Goal: Transaction & Acquisition: Purchase product/service

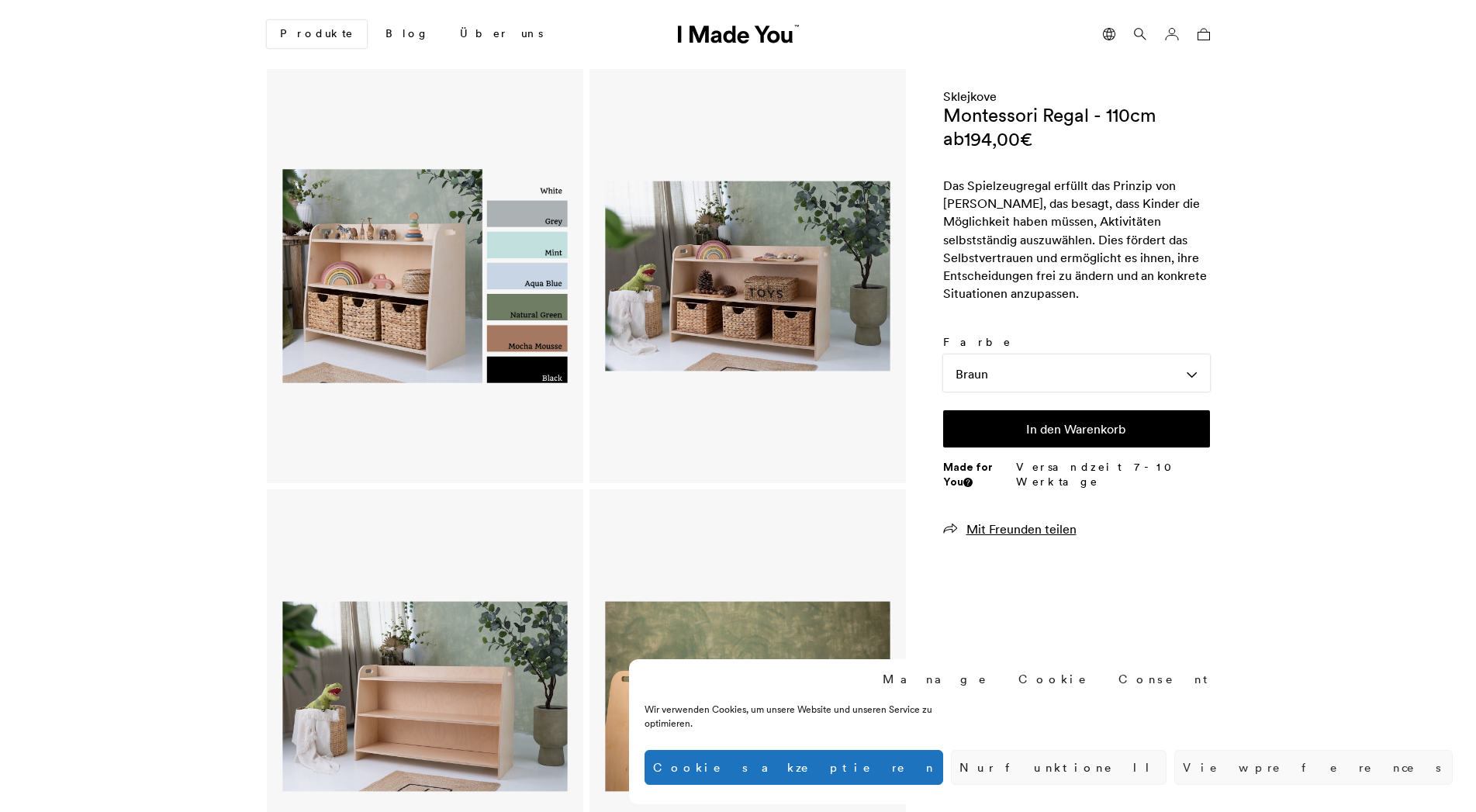
click at [766, 296] on img at bounding box center [748, 276] width 285 height 373
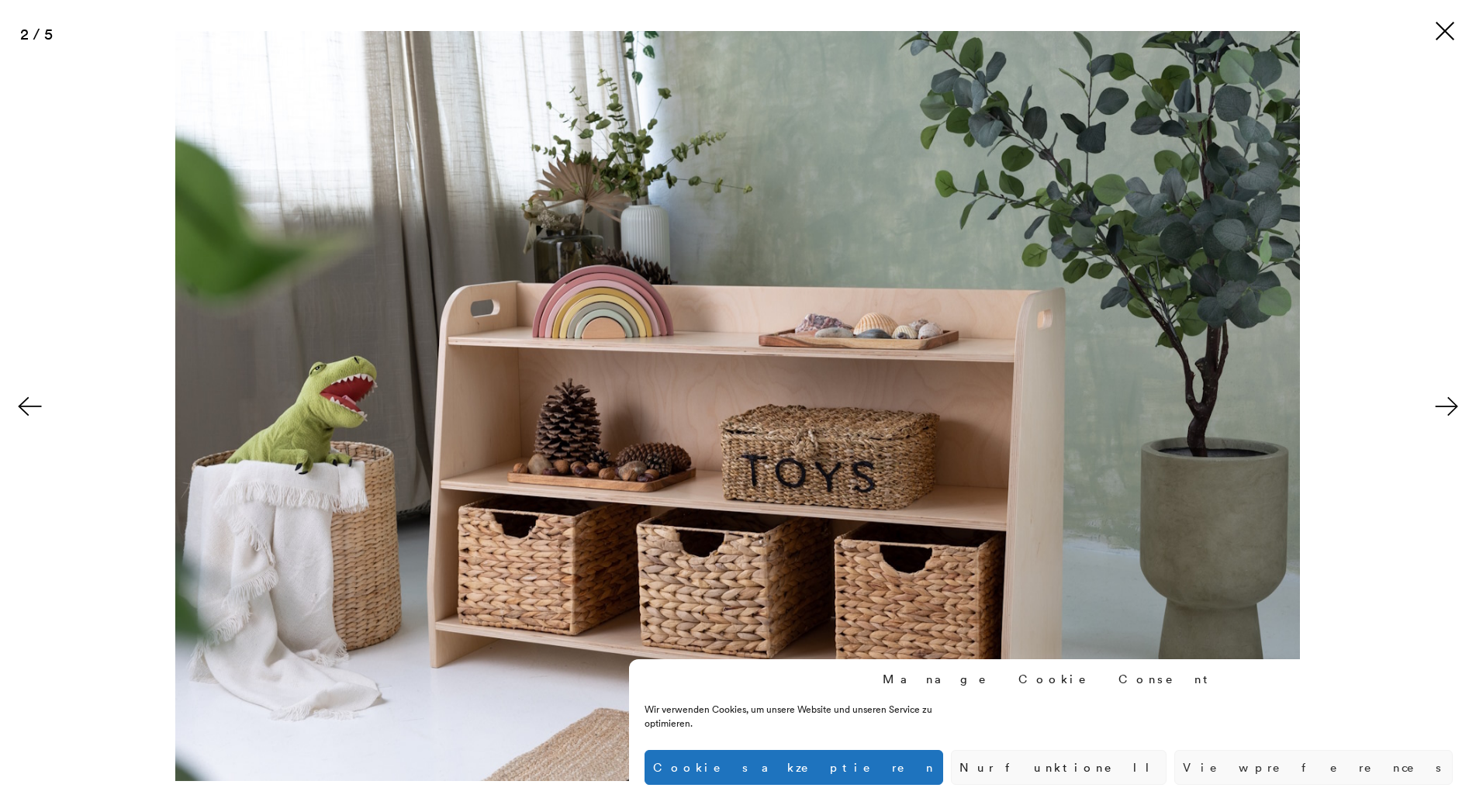
click at [884, 396] on img at bounding box center [738, 405] width 1125 height 749
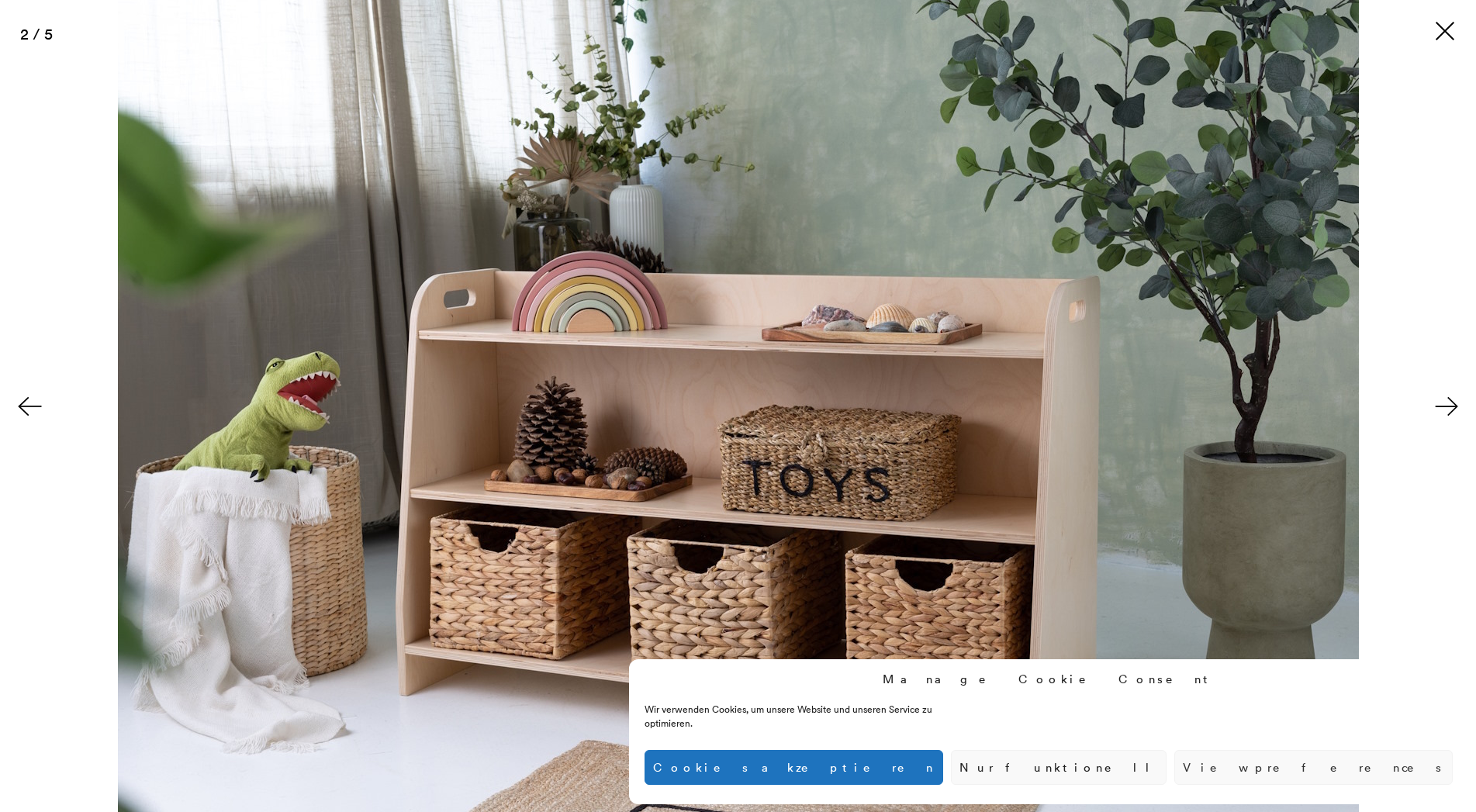
click at [884, 396] on img at bounding box center [738, 407] width 1241 height 827
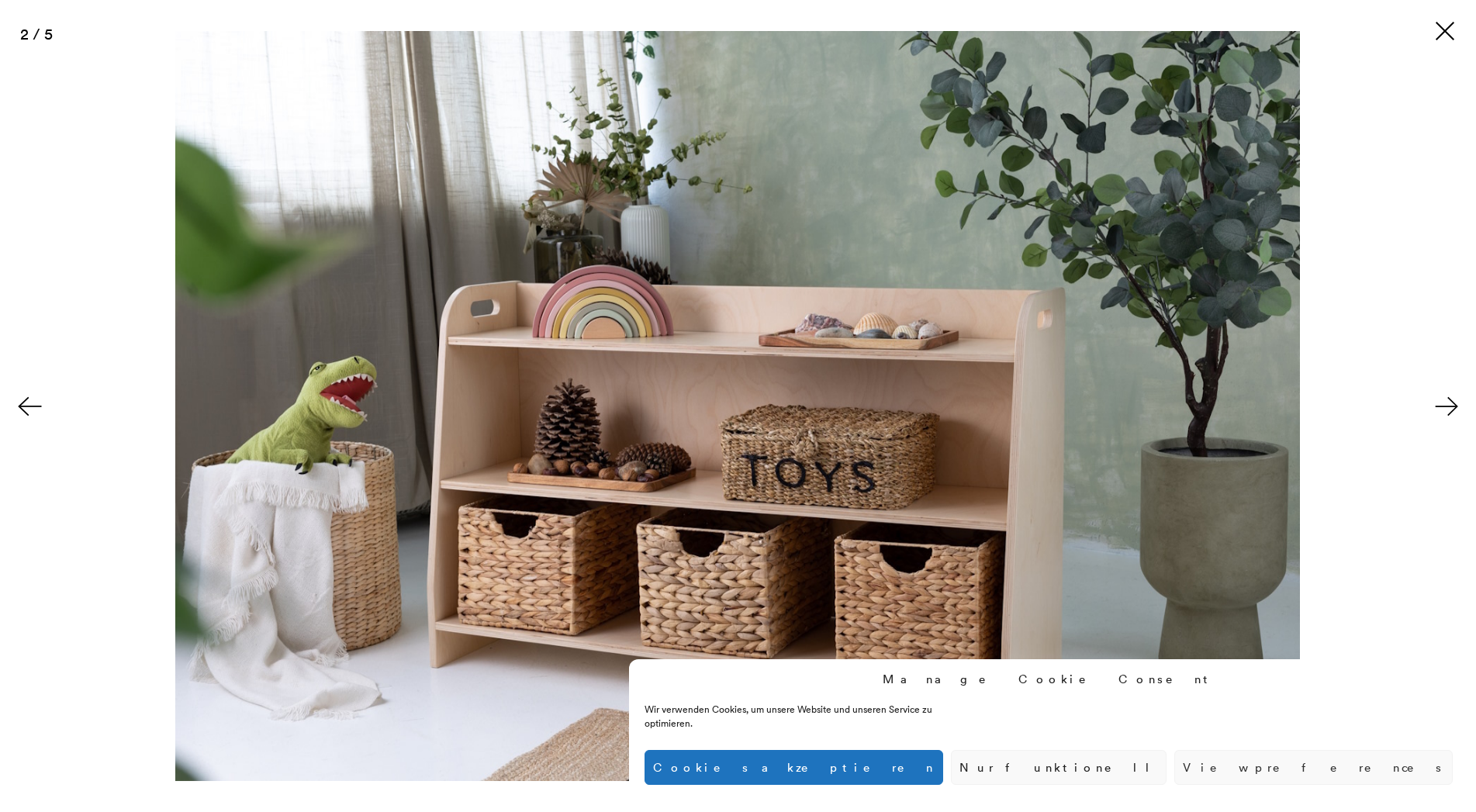
click at [1439, 36] on button at bounding box center [1444, 31] width 25 height 25
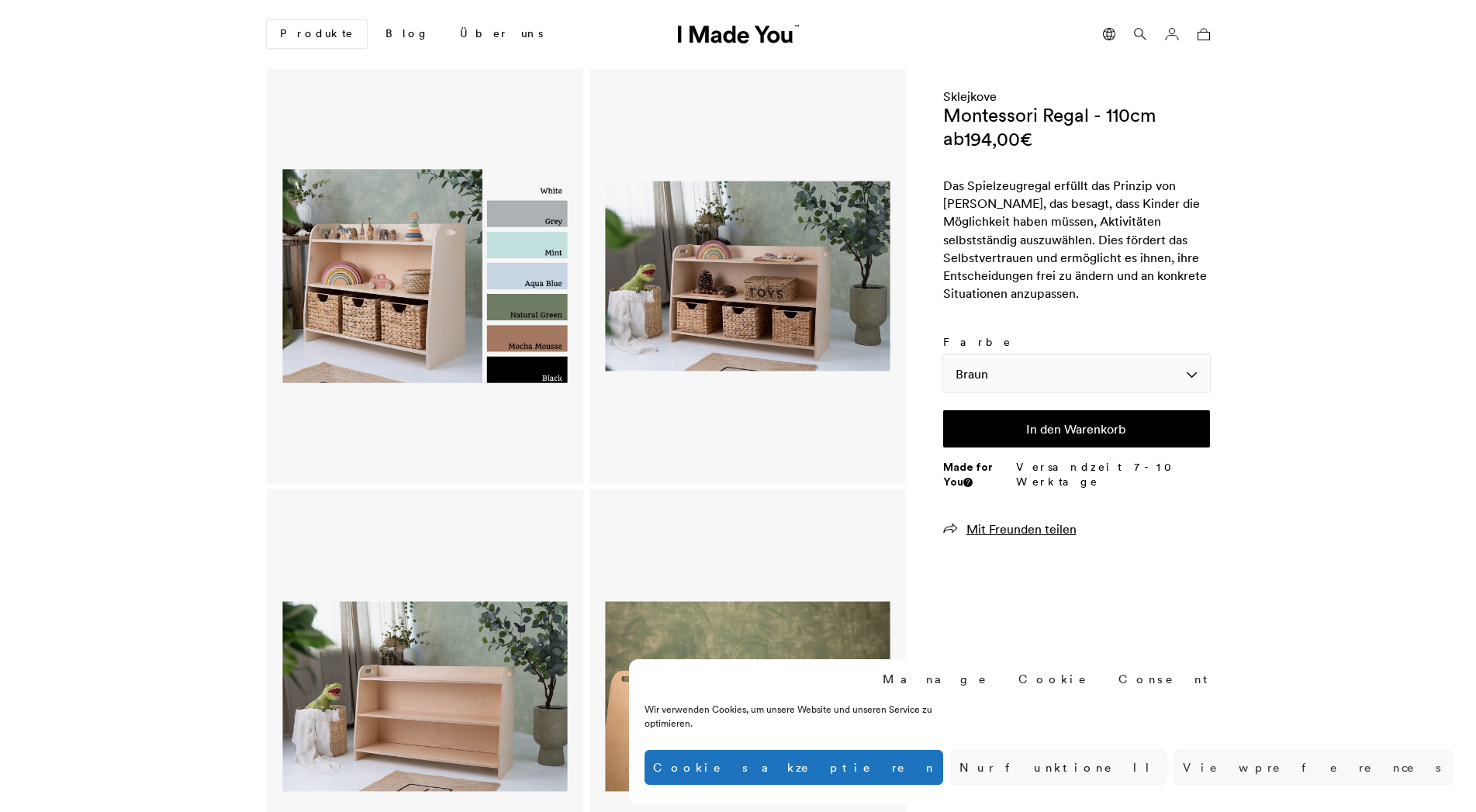
click at [1029, 372] on div "Braun" at bounding box center [1076, 373] width 267 height 37
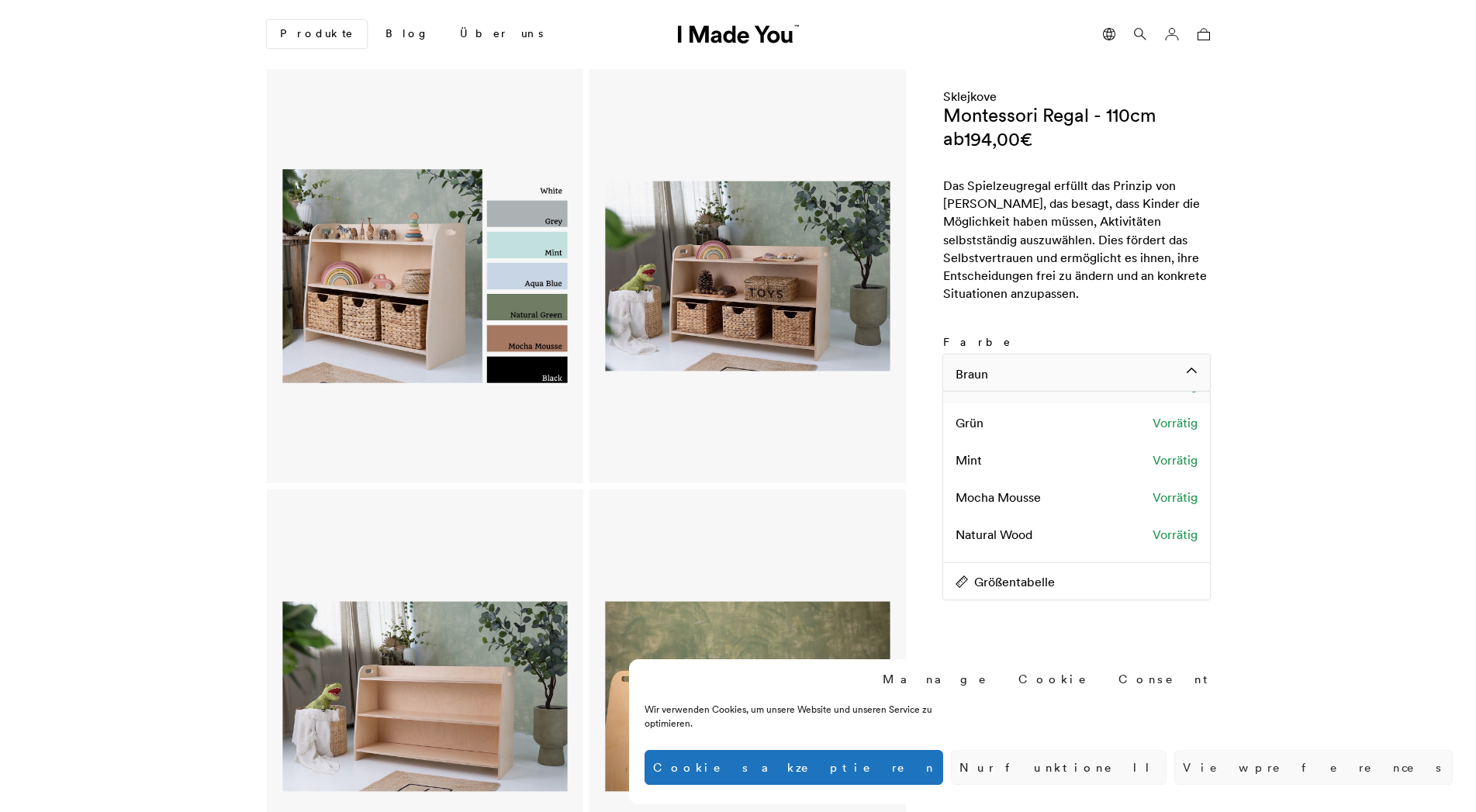
scroll to position [165, 0]
click at [1014, 506] on span "Natural Wood" at bounding box center [993, 507] width 76 height 17
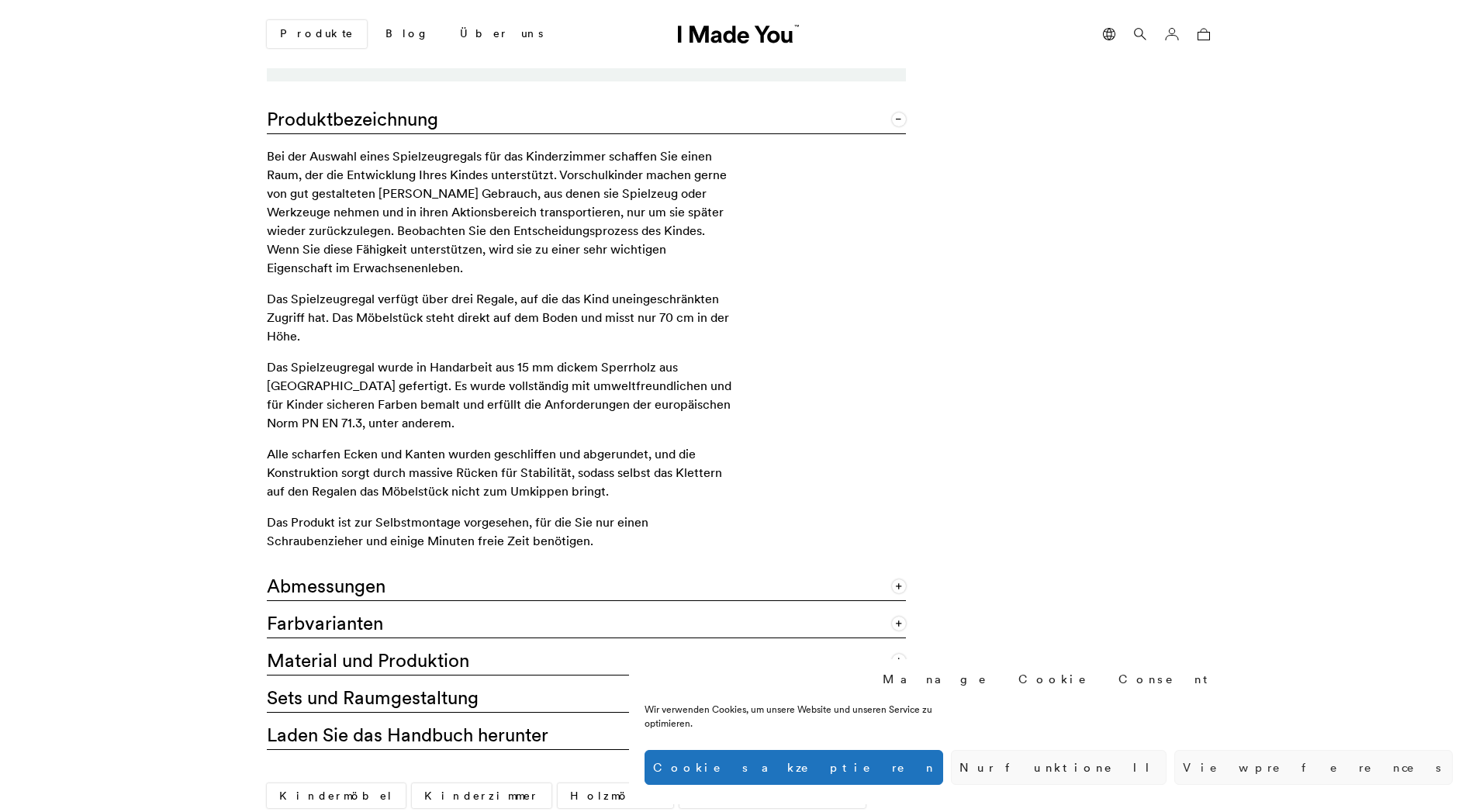
scroll to position [1028, 0]
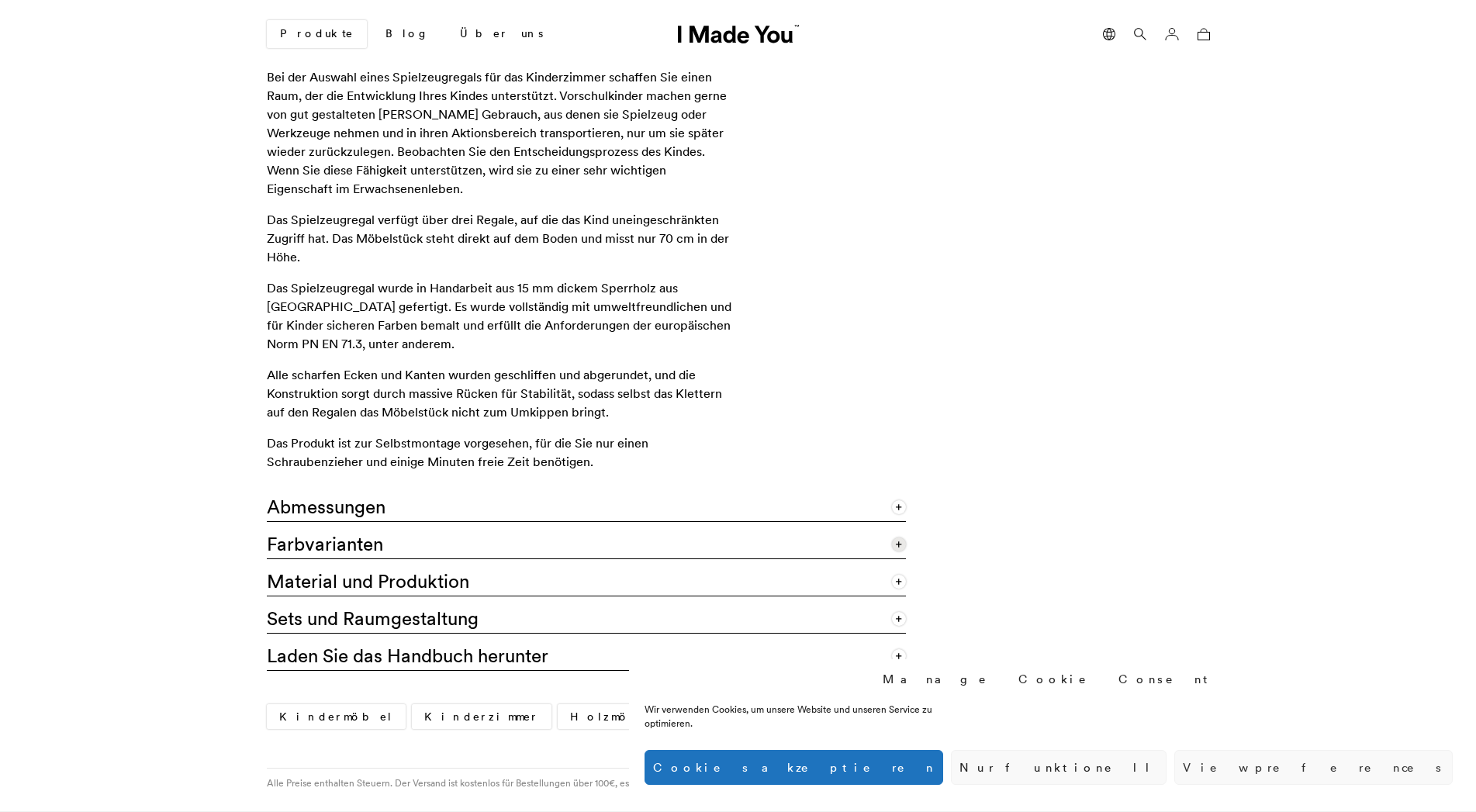
click at [470, 545] on link "Farbvarianten" at bounding box center [586, 540] width 639 height 37
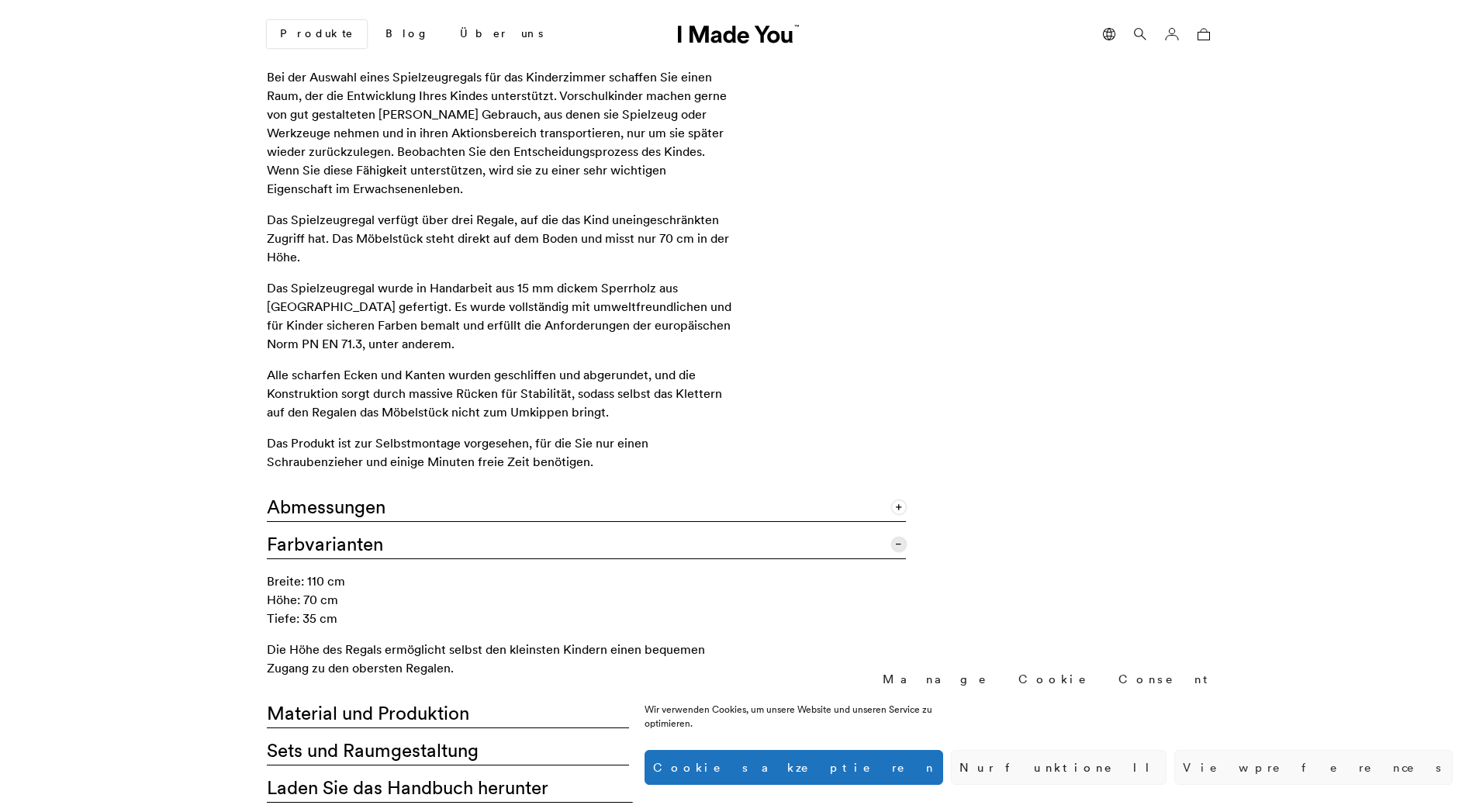
click at [470, 545] on link "Farbvarianten" at bounding box center [586, 540] width 639 height 37
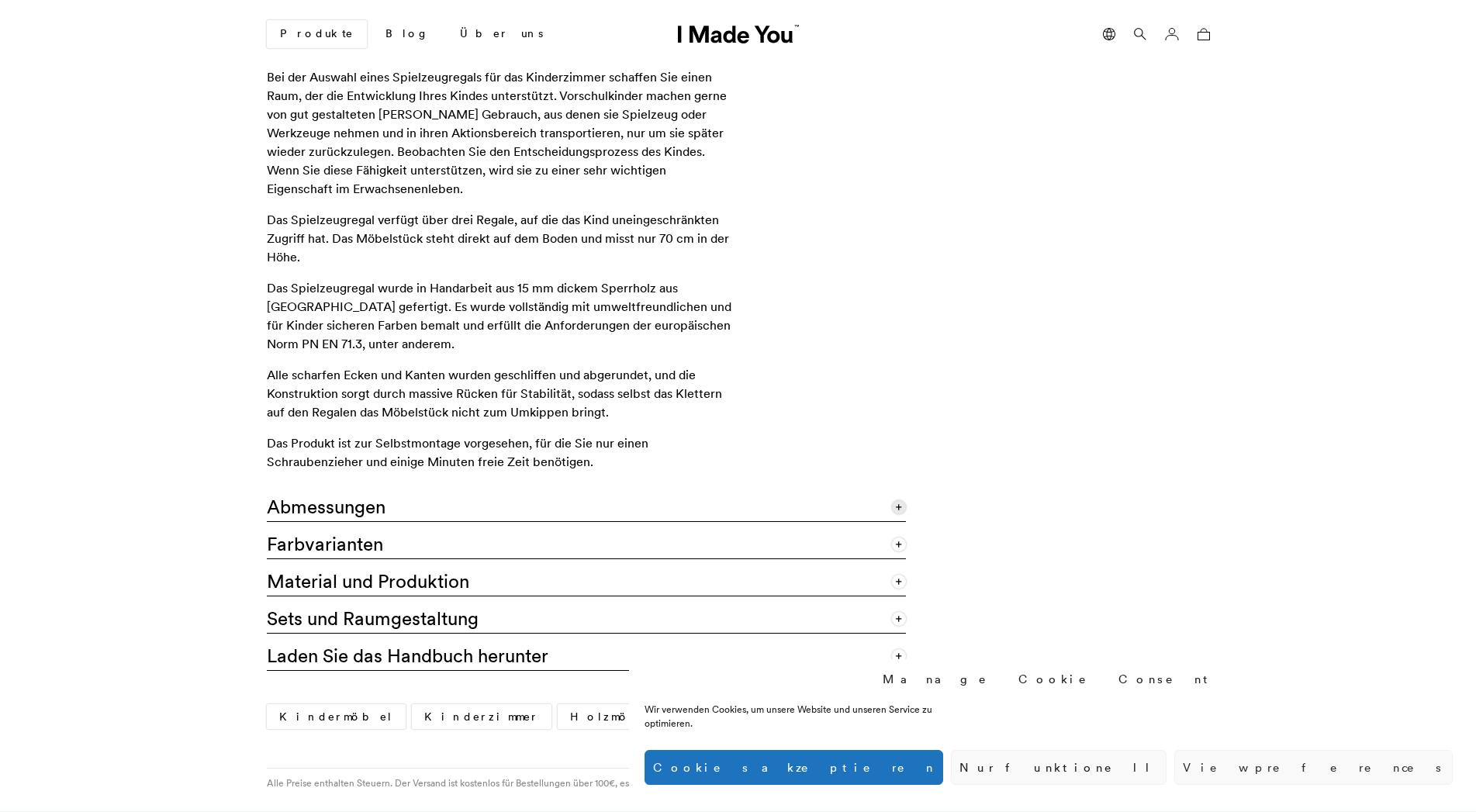
click at [471, 512] on link "Abmessungen" at bounding box center [586, 503] width 639 height 37
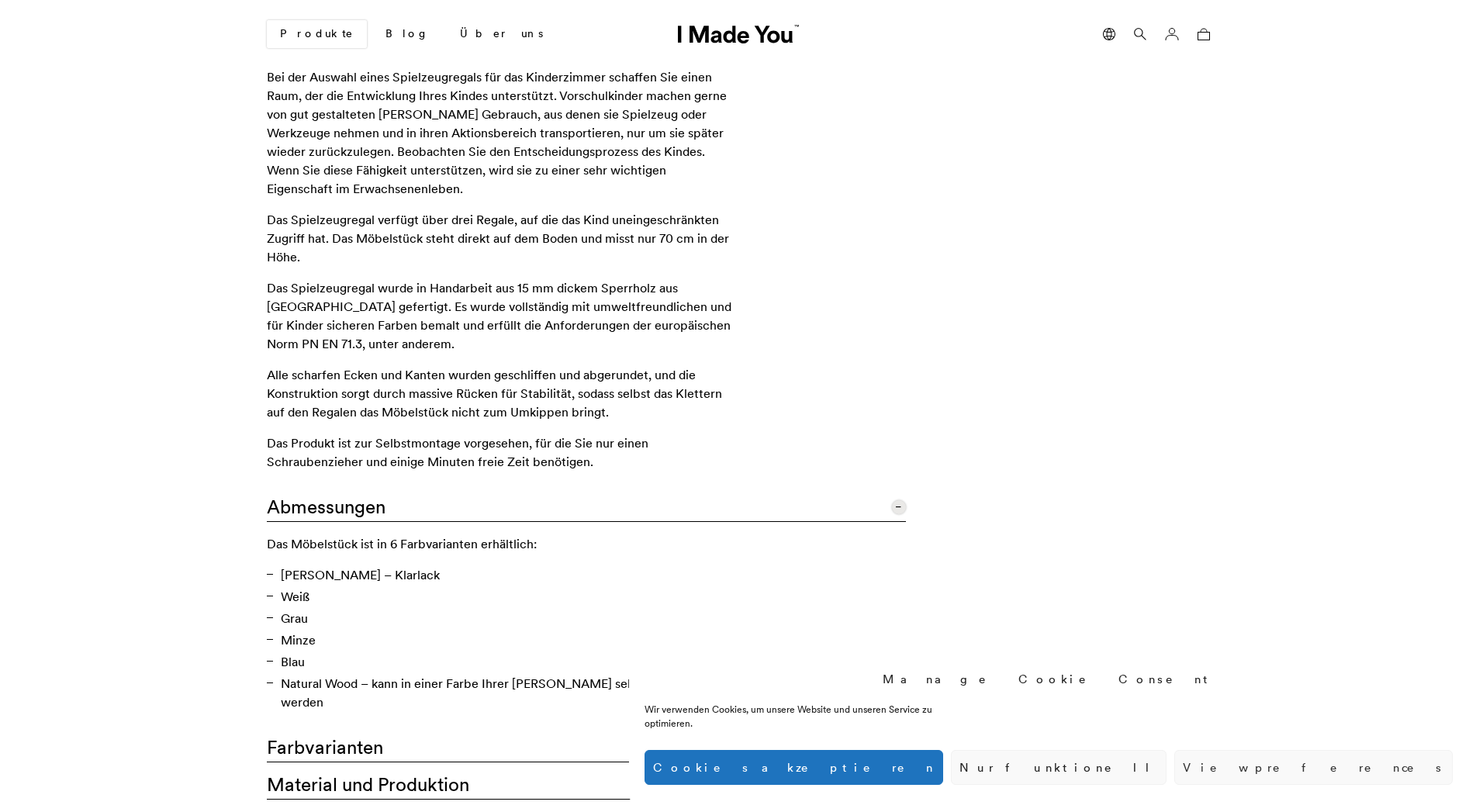
click at [471, 512] on link "Abmessungen" at bounding box center [586, 503] width 639 height 37
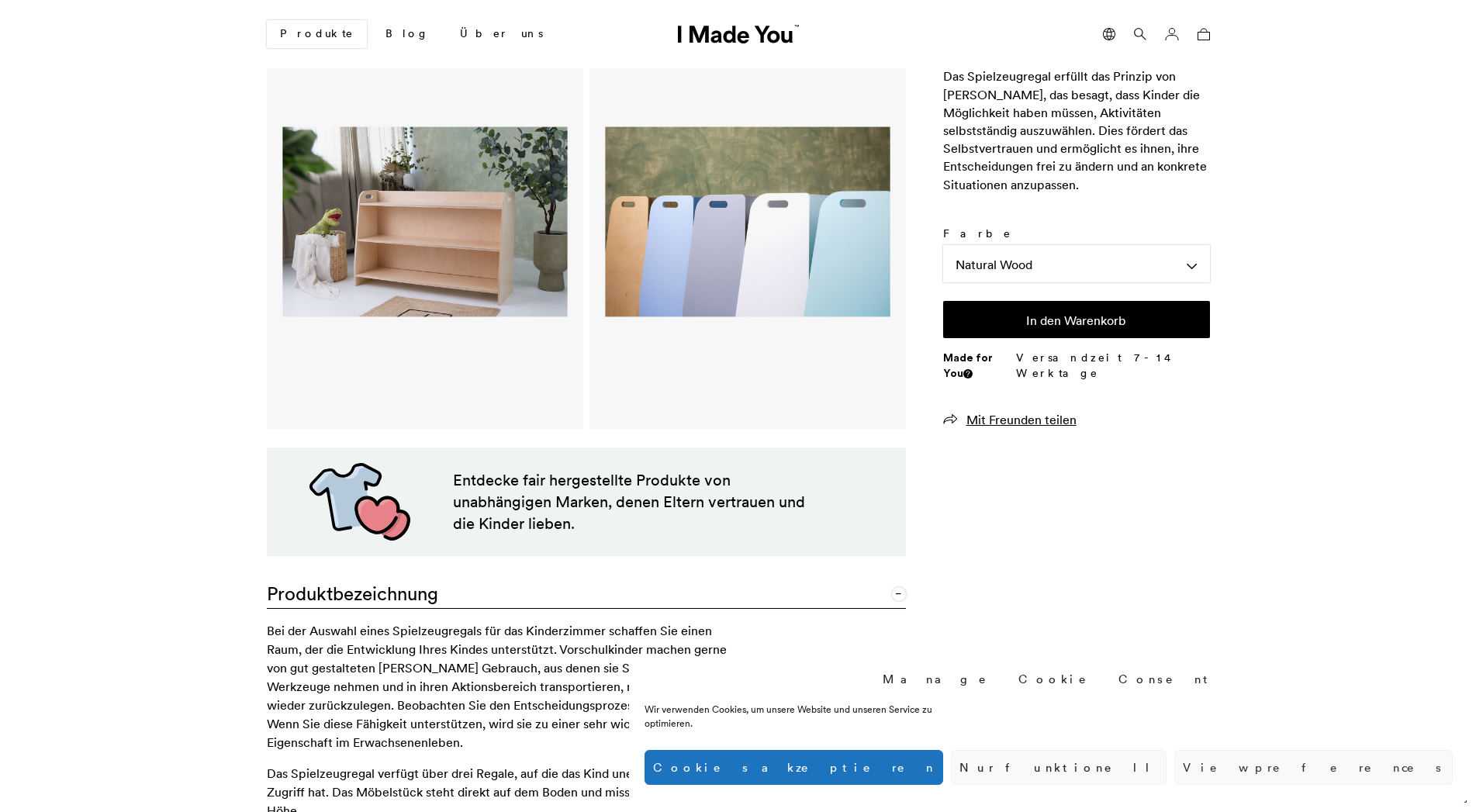
scroll to position [0, 0]
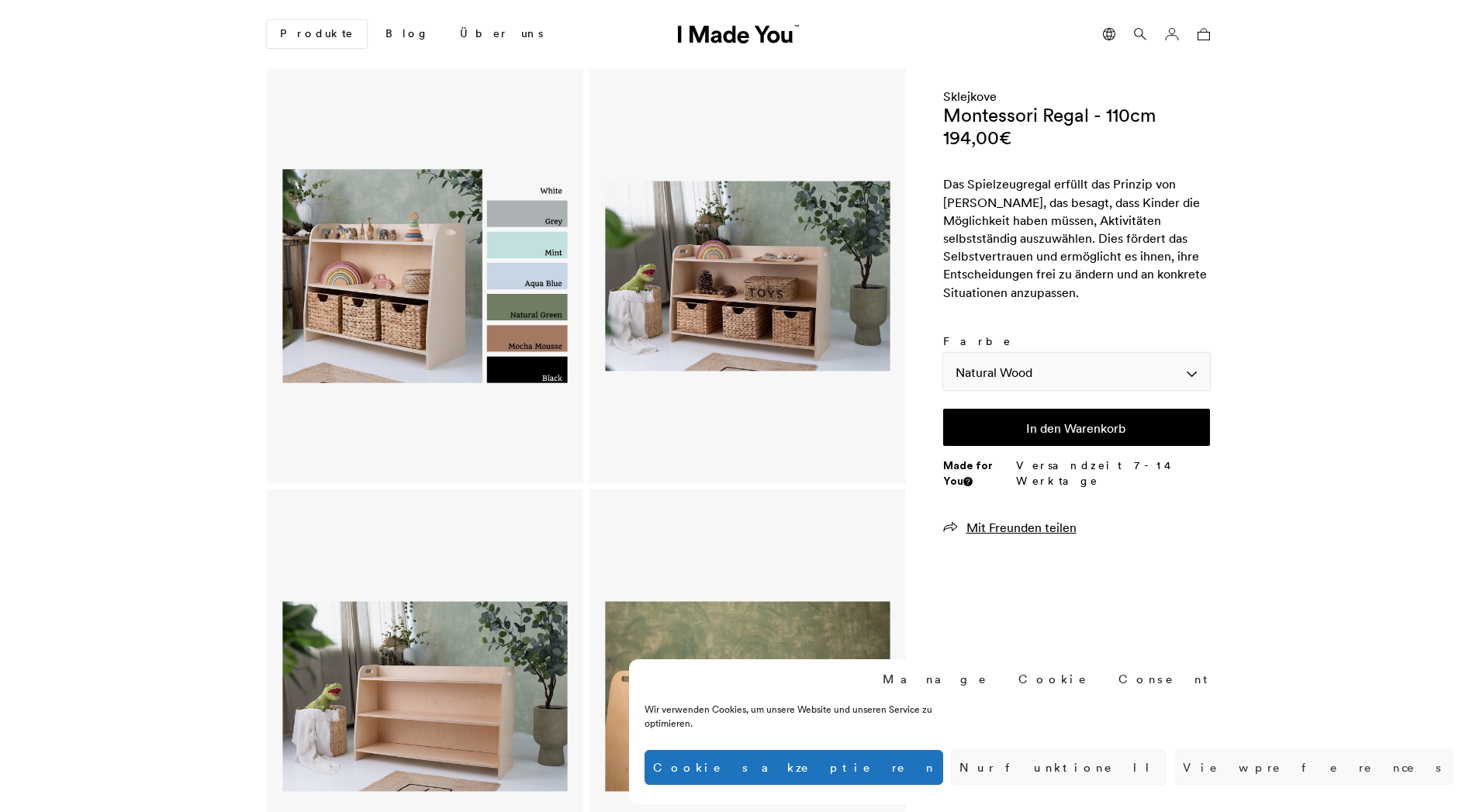
click at [1071, 367] on div "Natural Wood" at bounding box center [1076, 371] width 267 height 37
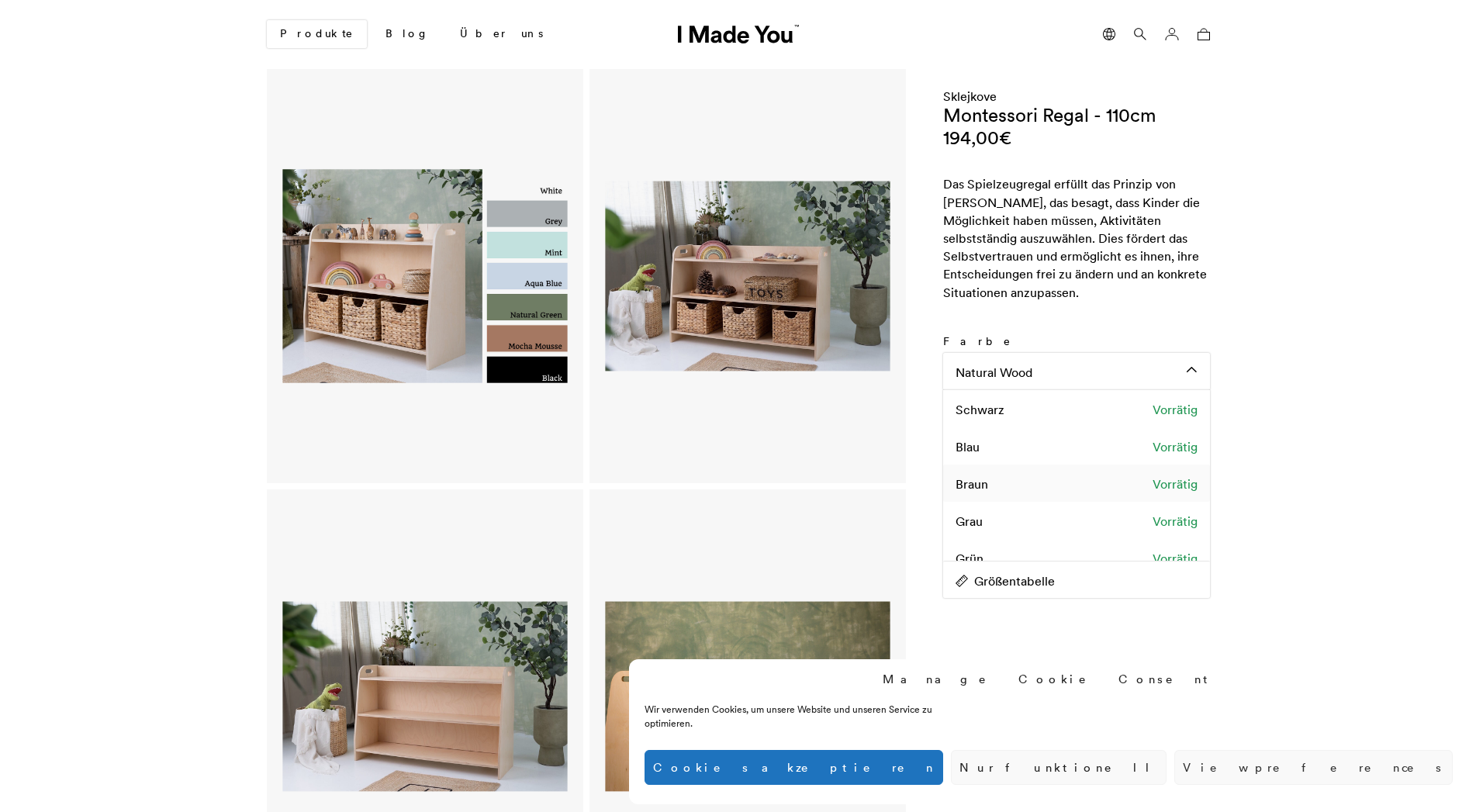
click at [990, 484] on div "[PERSON_NAME] Vorrätig" at bounding box center [1076, 482] width 267 height 37
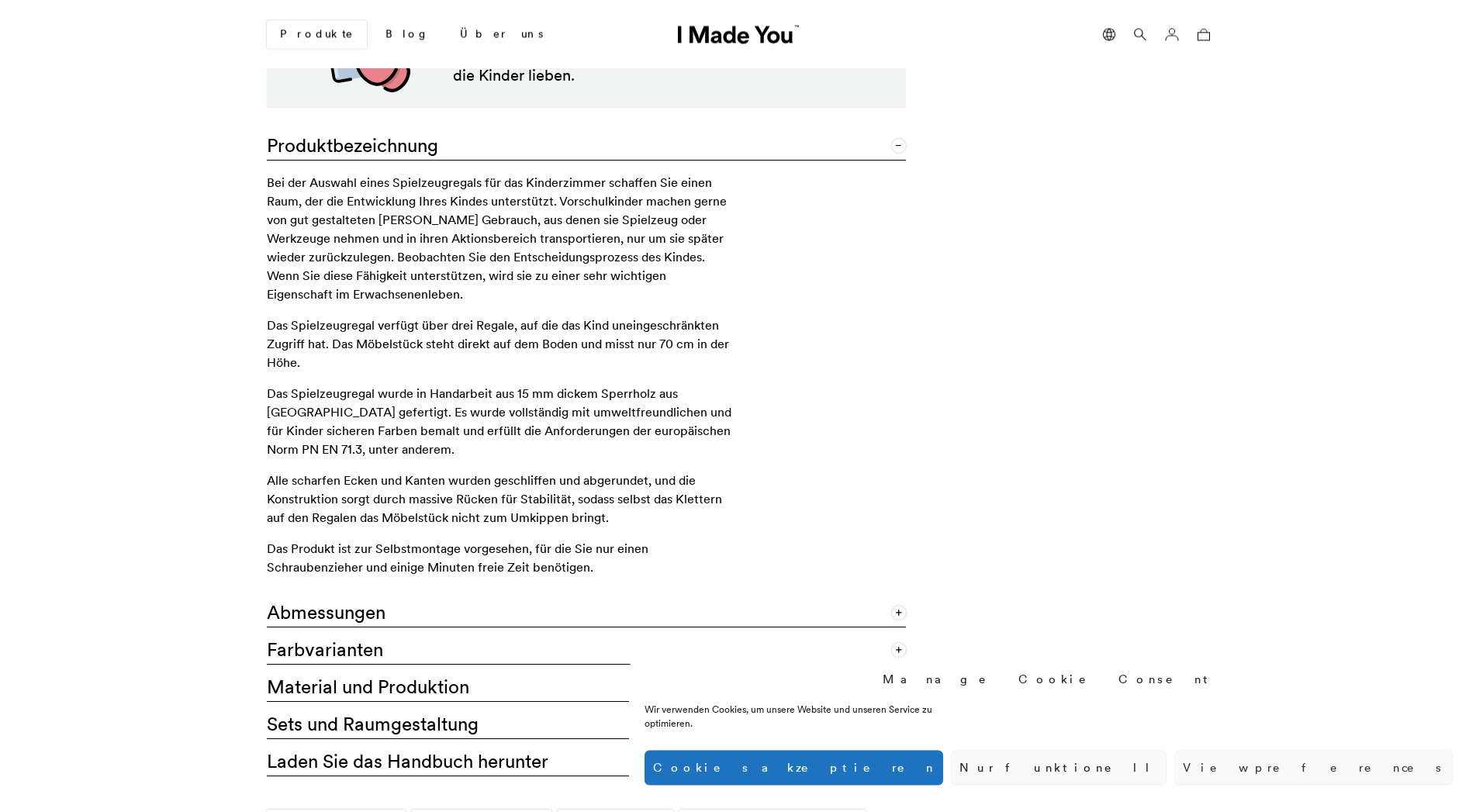
scroll to position [1107, 0]
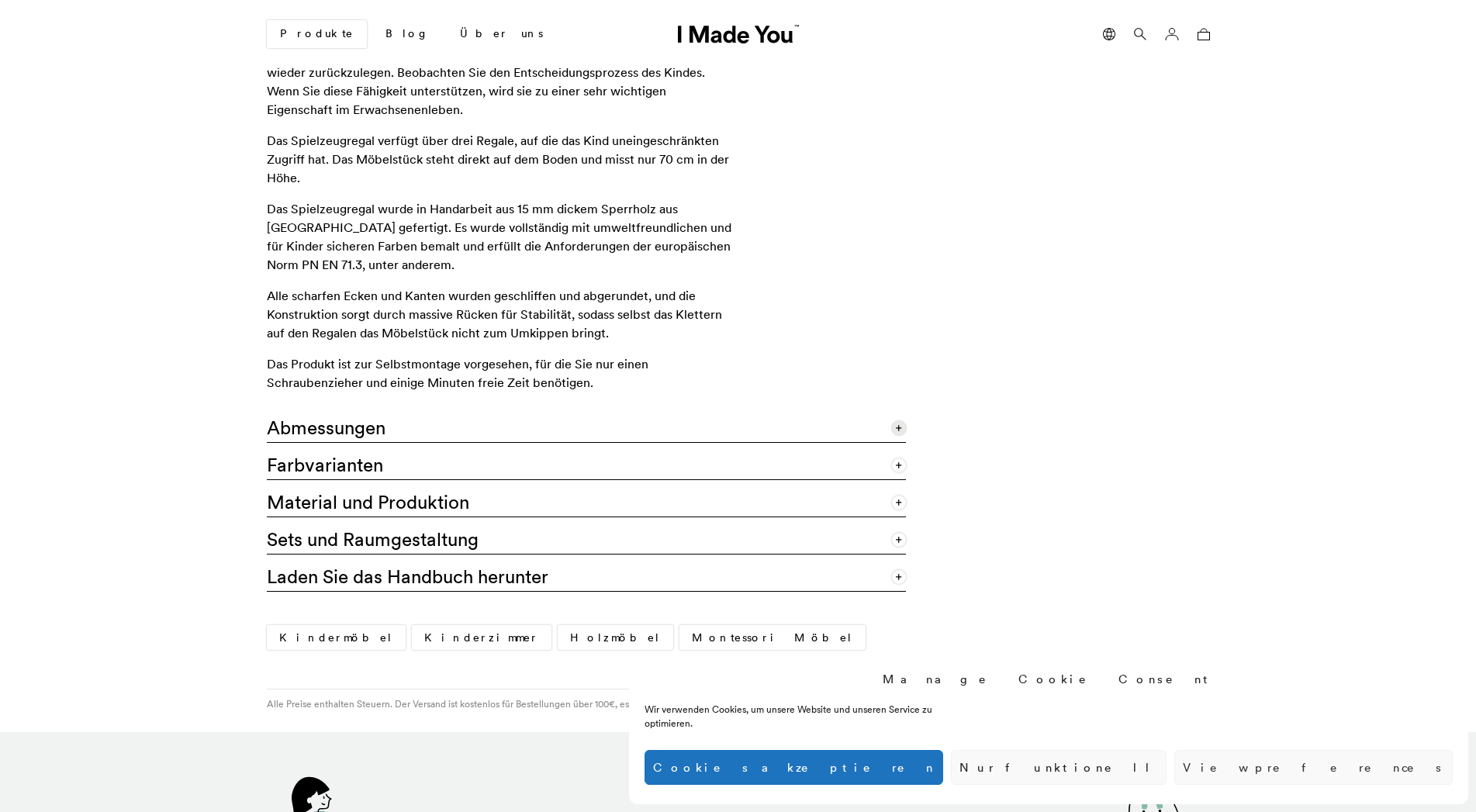
click at [395, 424] on link "Abmessungen" at bounding box center [586, 423] width 639 height 37
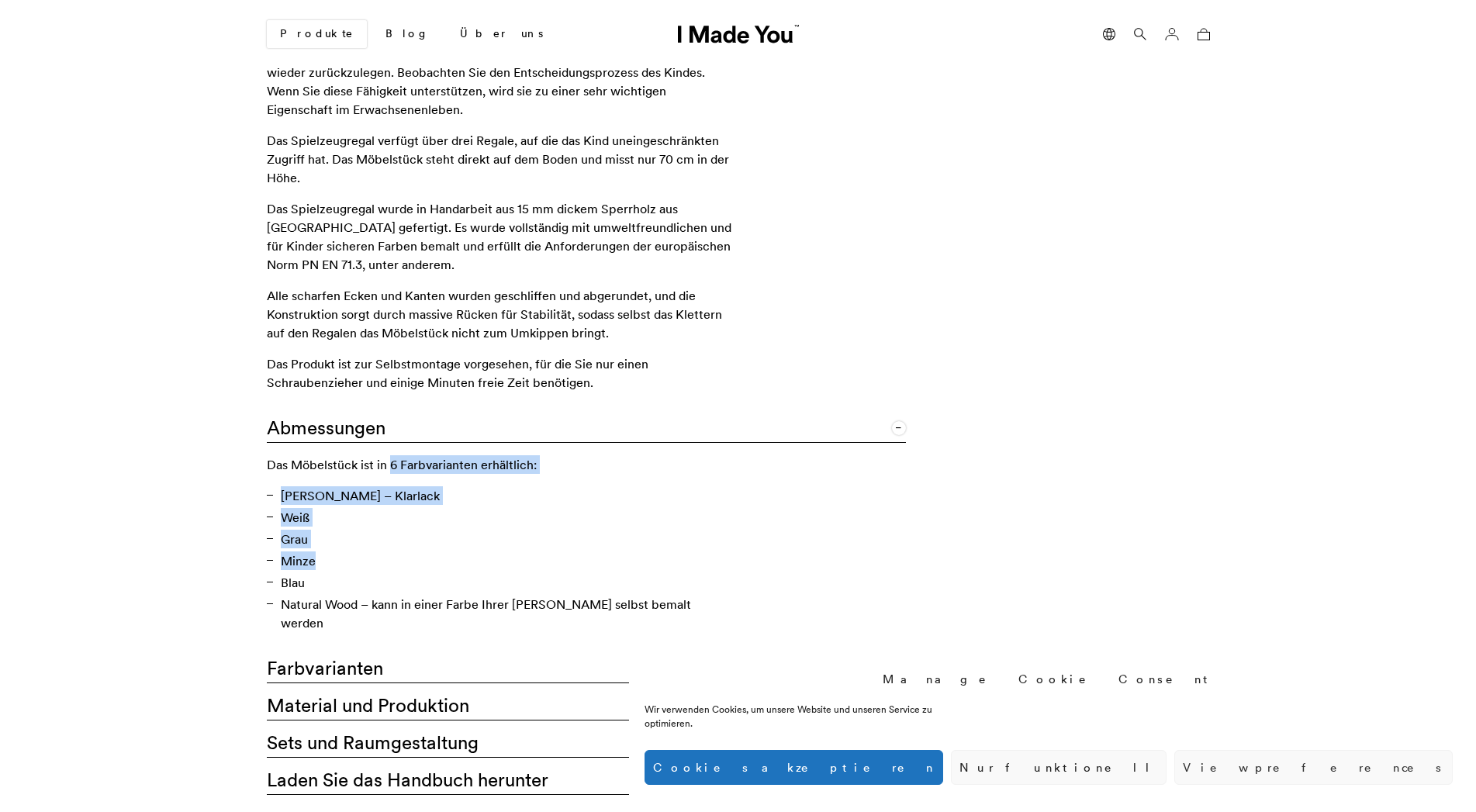
drag, startPoint x: 369, startPoint y: 568, endPoint x: 375, endPoint y: 585, distance: 18.0
click at [375, 581] on div "Das Möbelstück ist in 6 Farbvarianten erhältlich: Braun – Klarlack Weiß Grau Mi…" at bounding box center [500, 543] width 465 height 177
click at [373, 645] on link "Farbvarianten" at bounding box center [586, 664] width 639 height 37
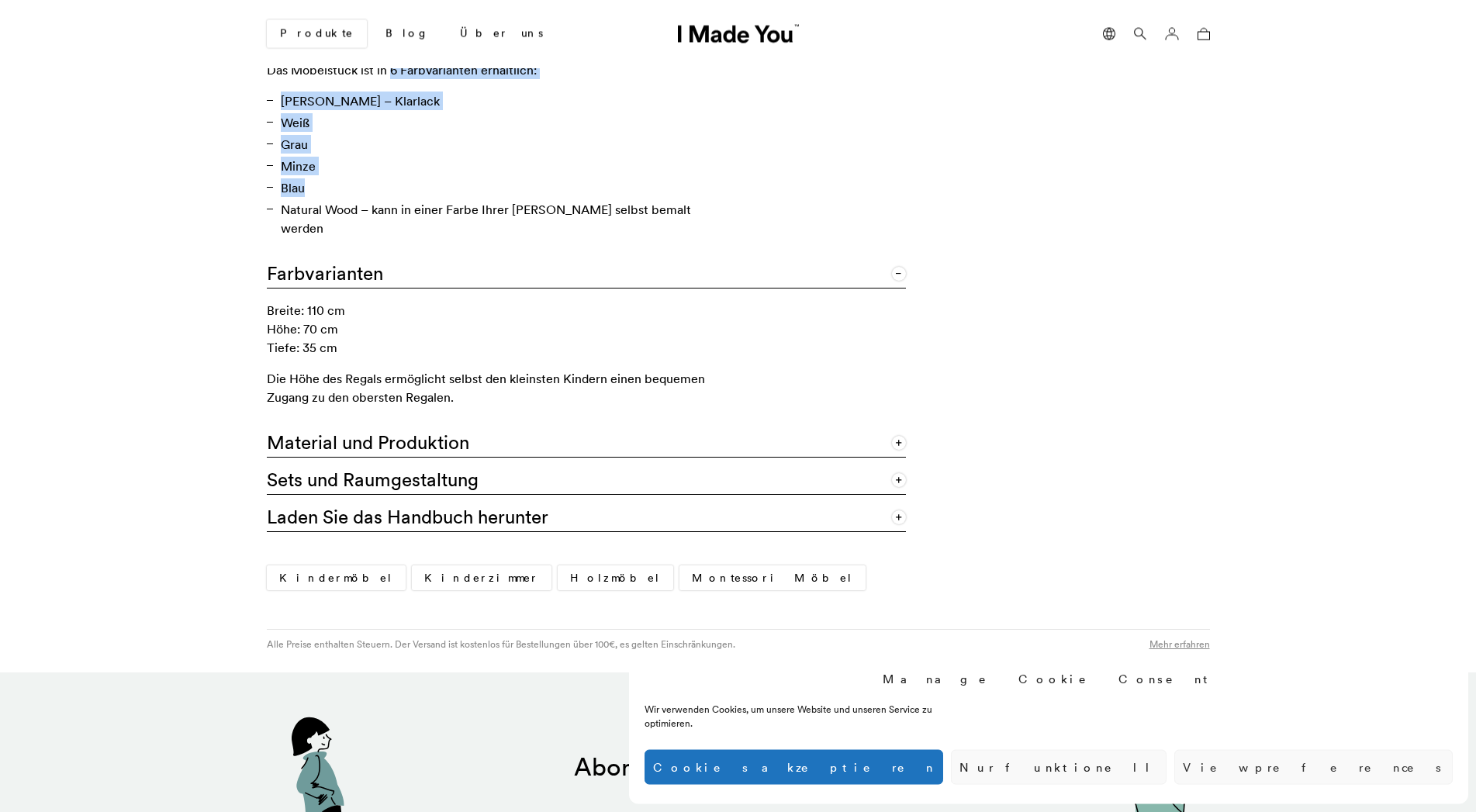
scroll to position [1503, 0]
click at [429, 425] on link "Material und Produktion" at bounding box center [586, 438] width 639 height 37
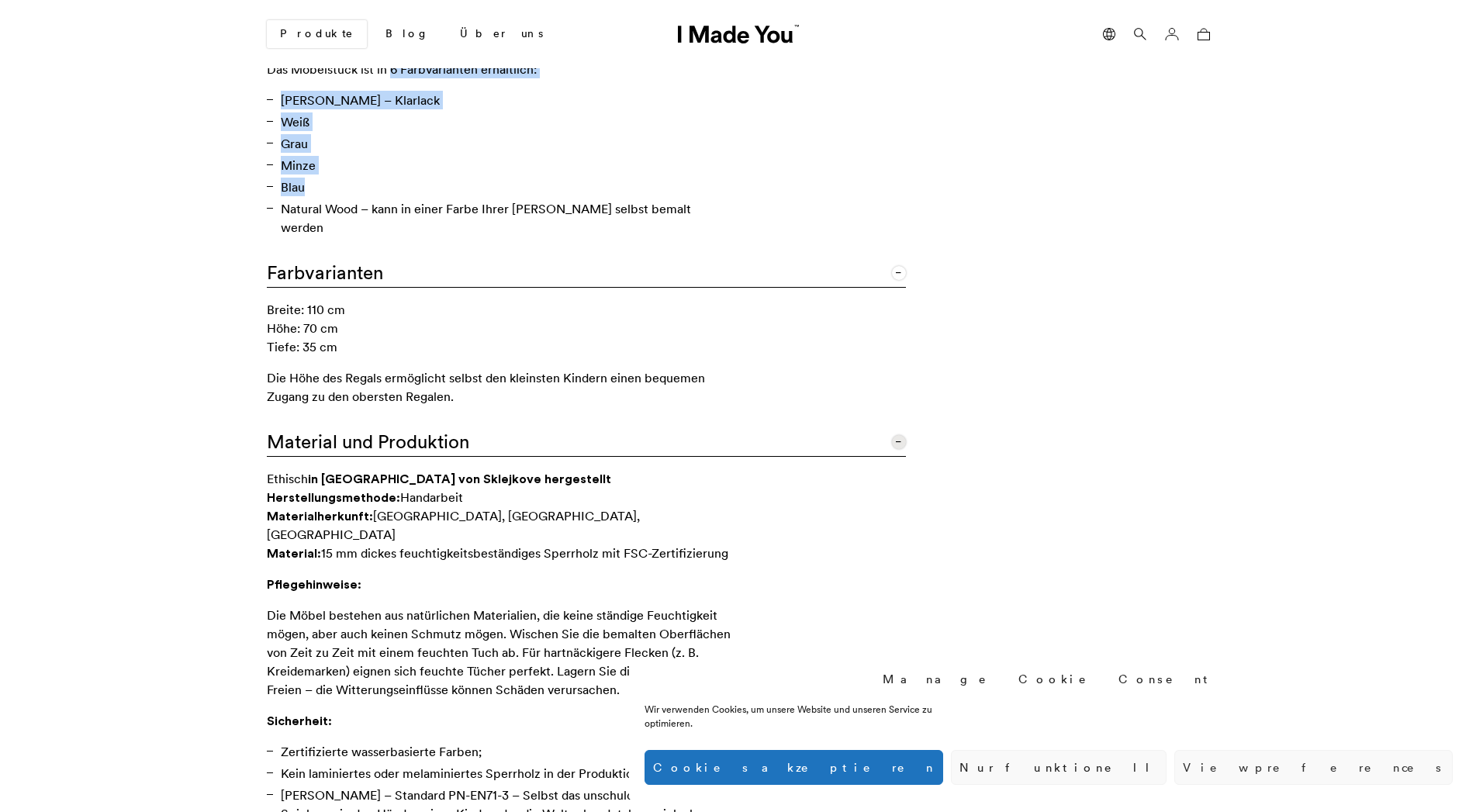
click at [440, 427] on link "Material und Produktion" at bounding box center [586, 438] width 639 height 37
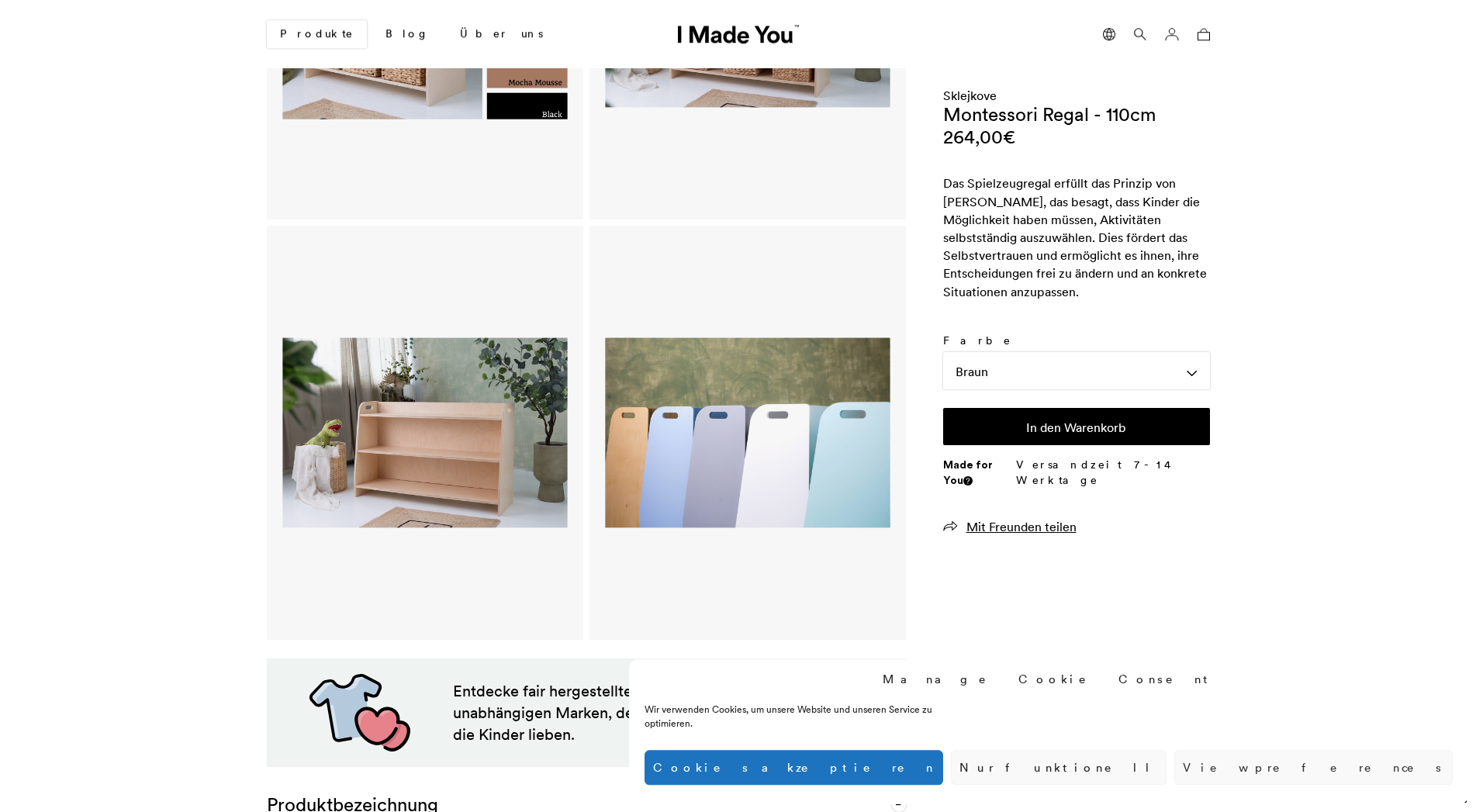
scroll to position [237, 0]
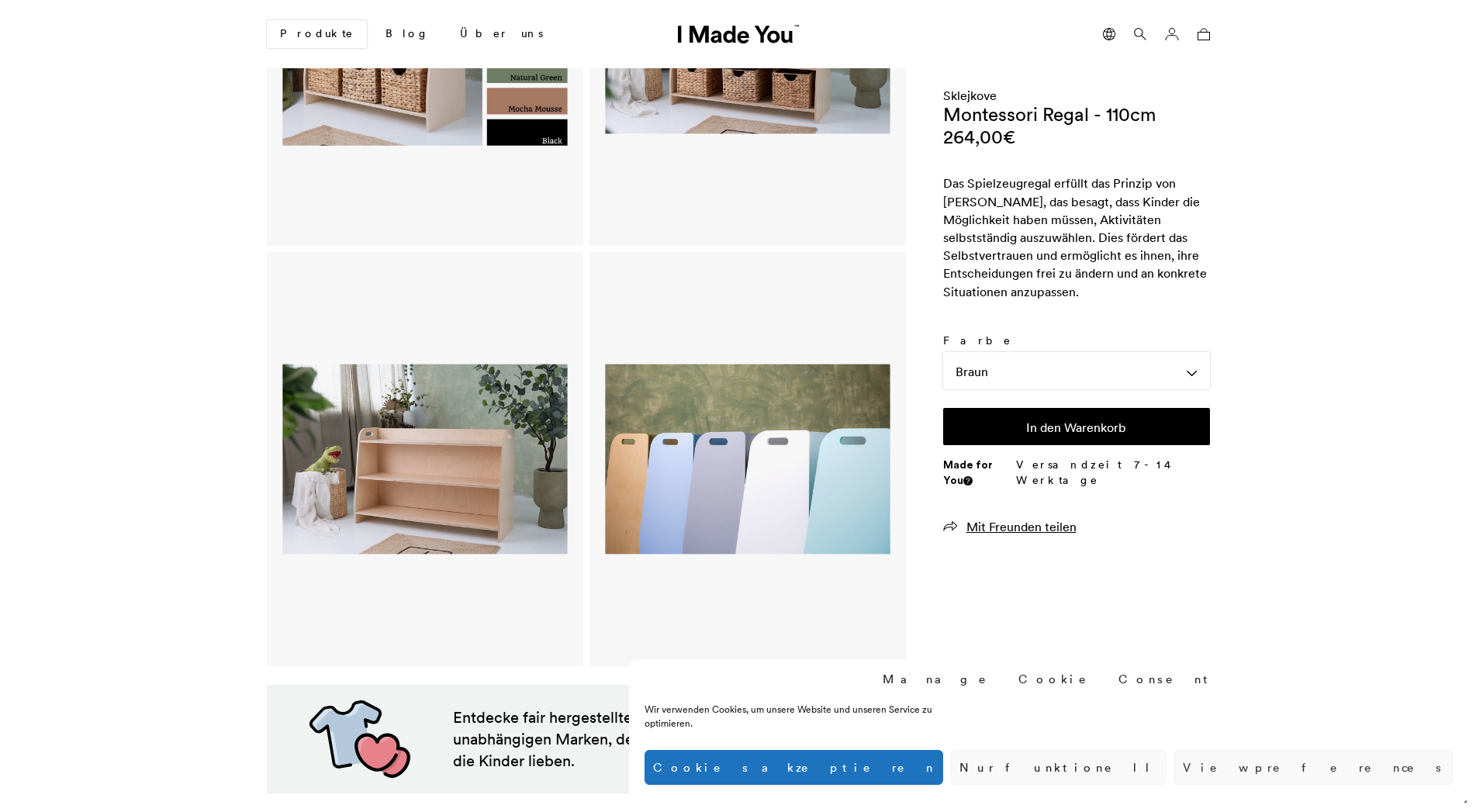
click at [452, 497] on img at bounding box center [425, 459] width 285 height 373
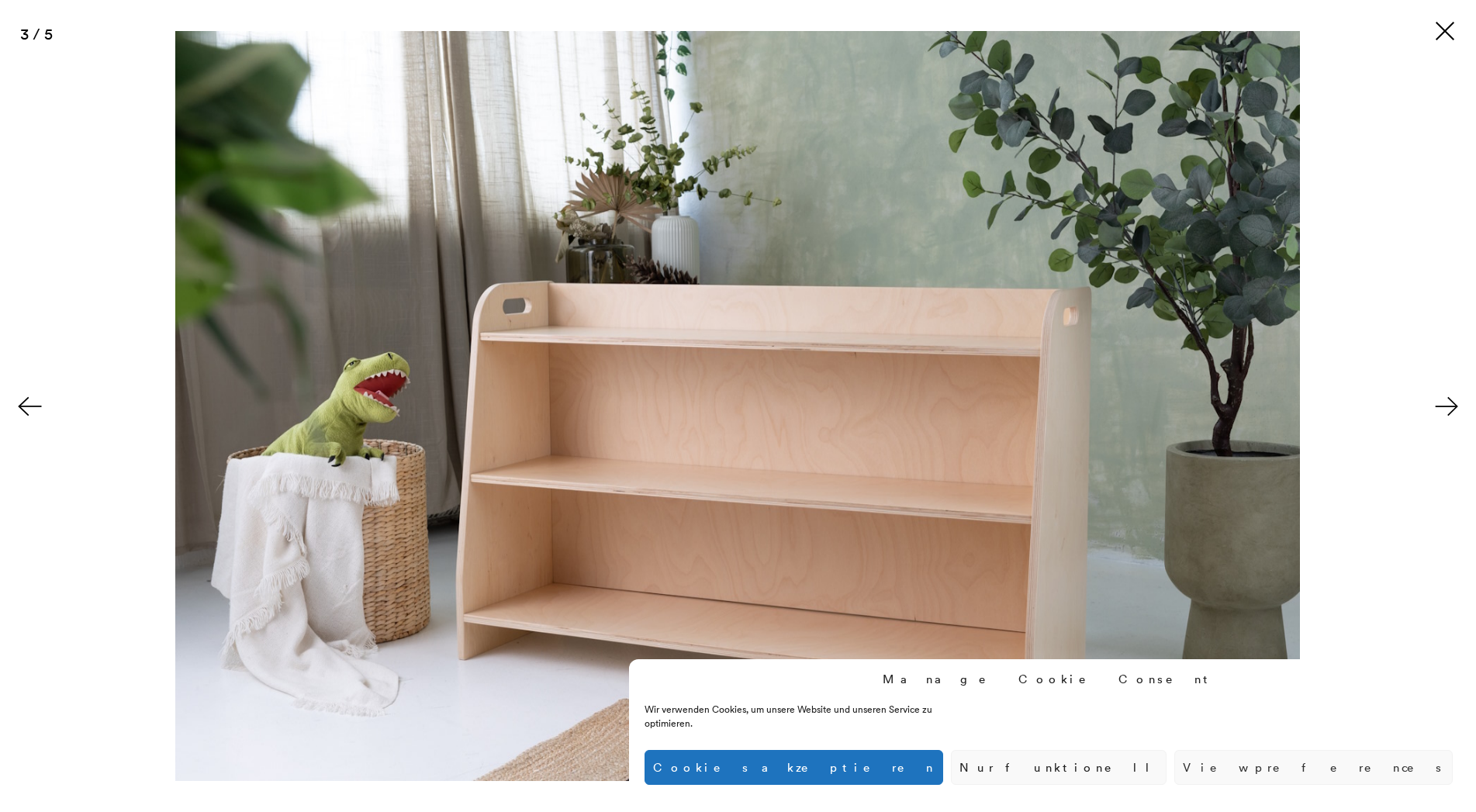
click at [757, 540] on img at bounding box center [738, 405] width 1125 height 749
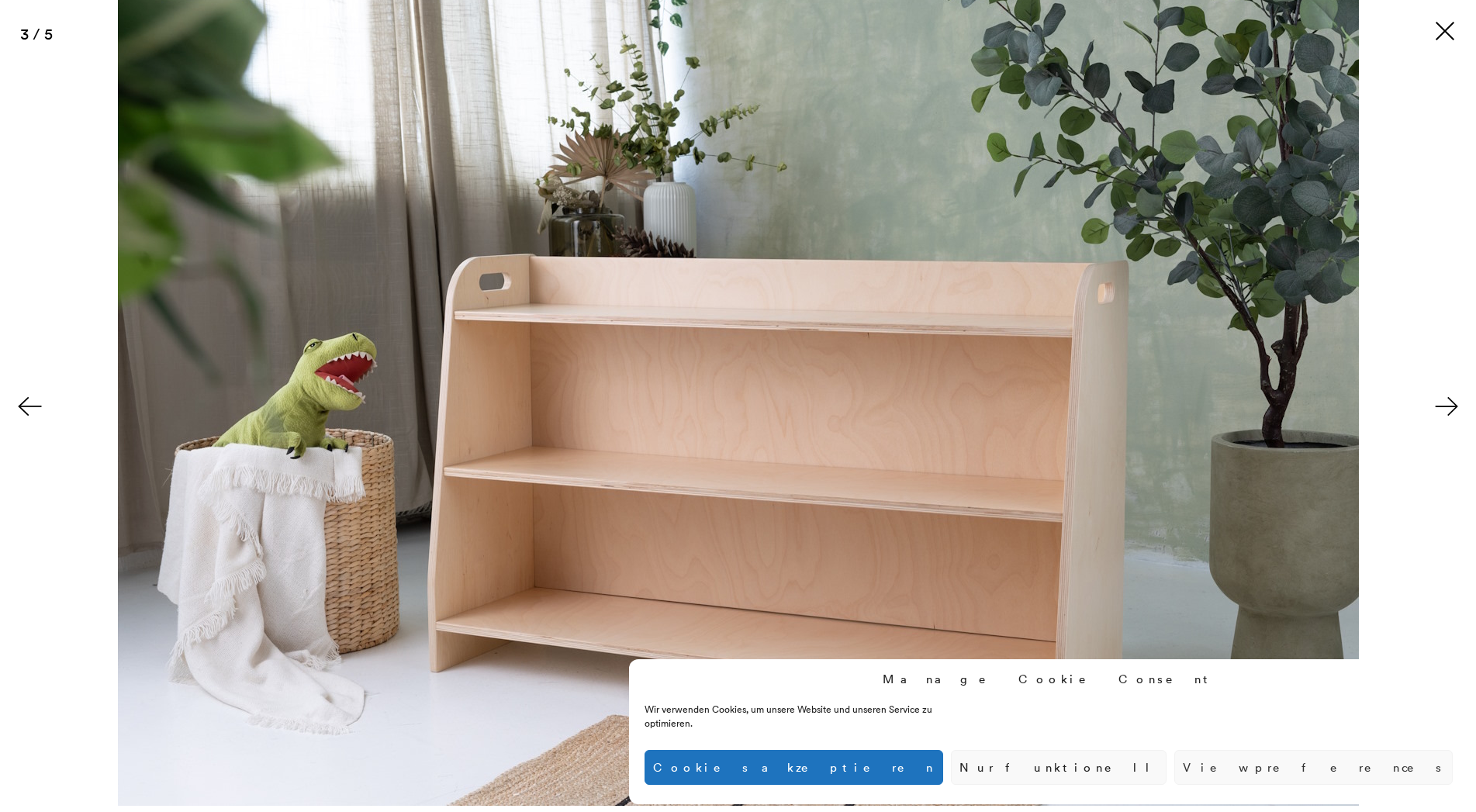
click at [869, 426] on img at bounding box center [738, 392] width 1241 height 827
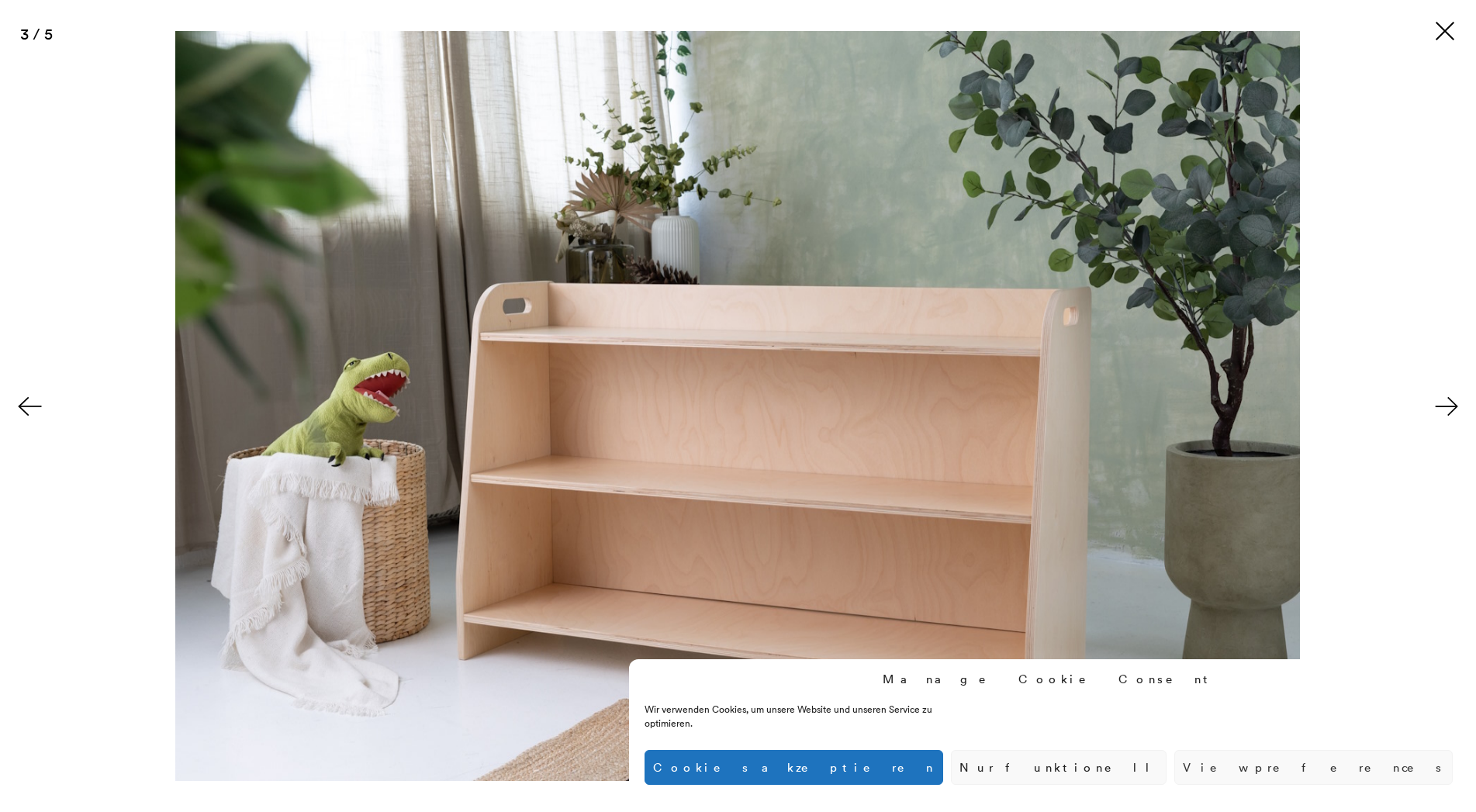
click at [1434, 37] on button at bounding box center [1444, 31] width 25 height 25
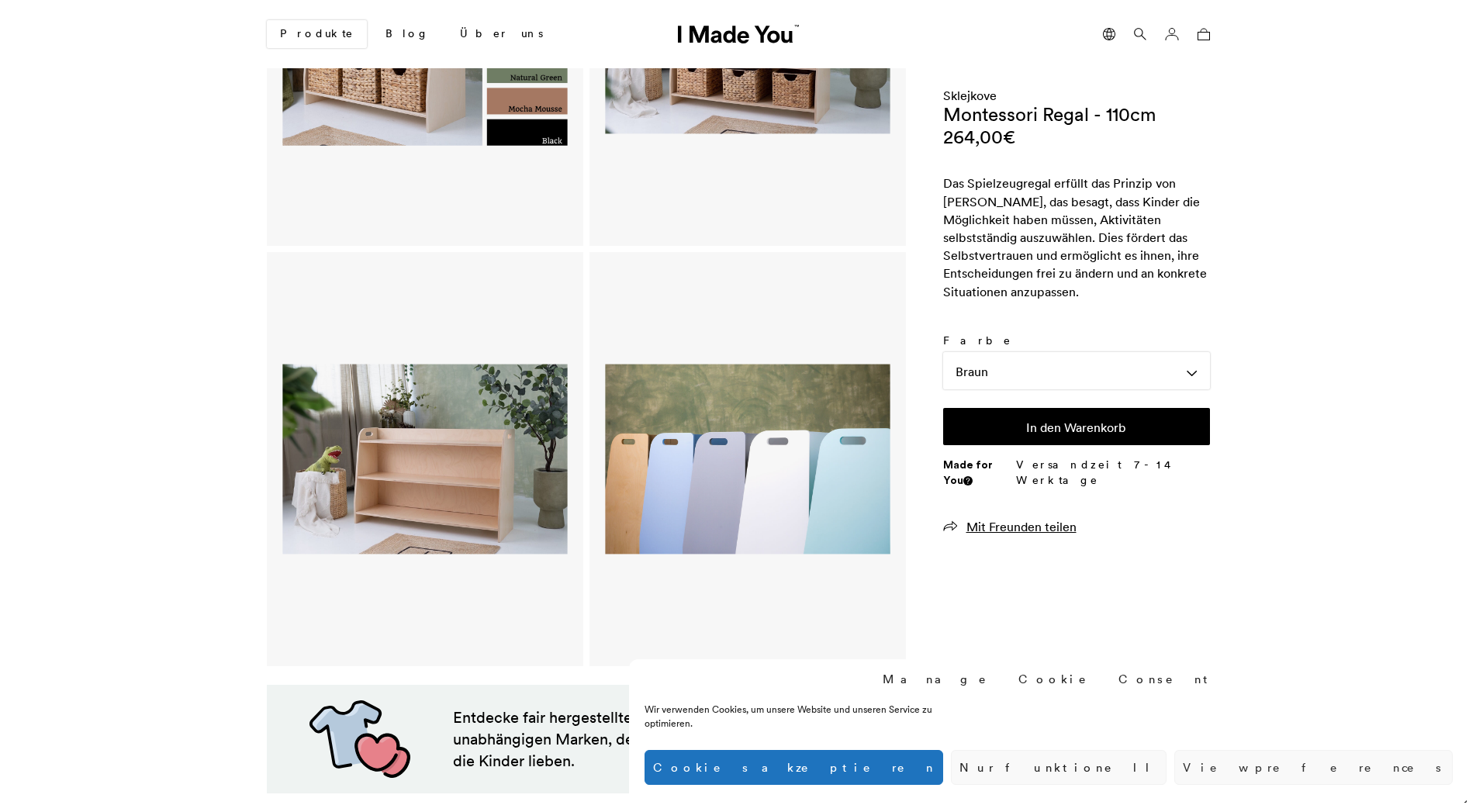
scroll to position [0, 0]
